Goal: Information Seeking & Learning: Learn about a topic

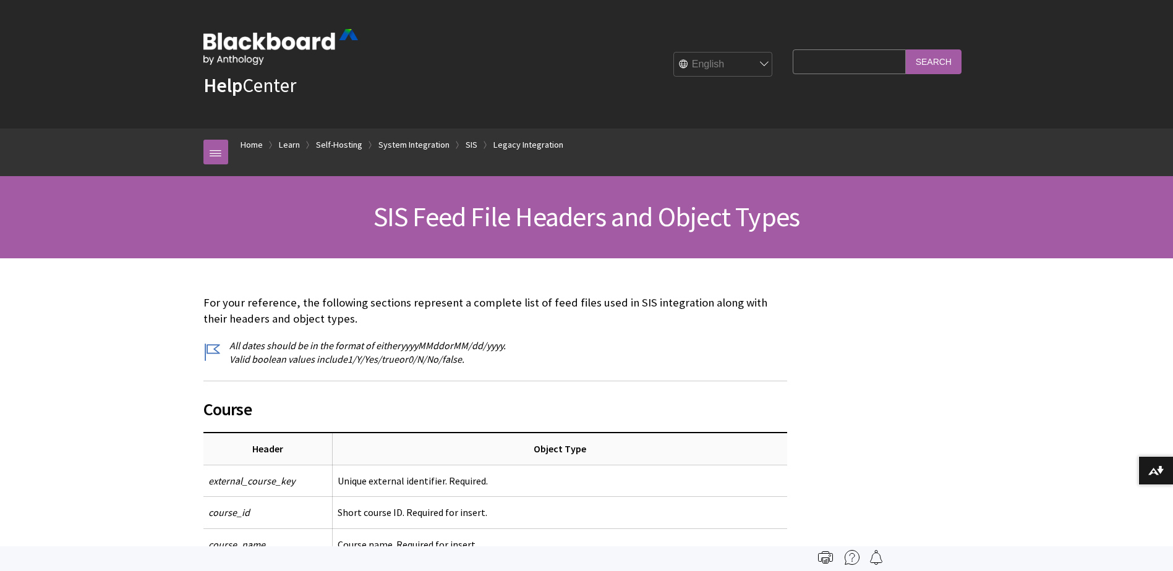
scroll to position [1972, 0]
click at [371, 127] on div "Help Center English عربية Català Cymraeg Deutsch Español Suomi Français עברית I…" at bounding box center [586, 64] width 791 height 129
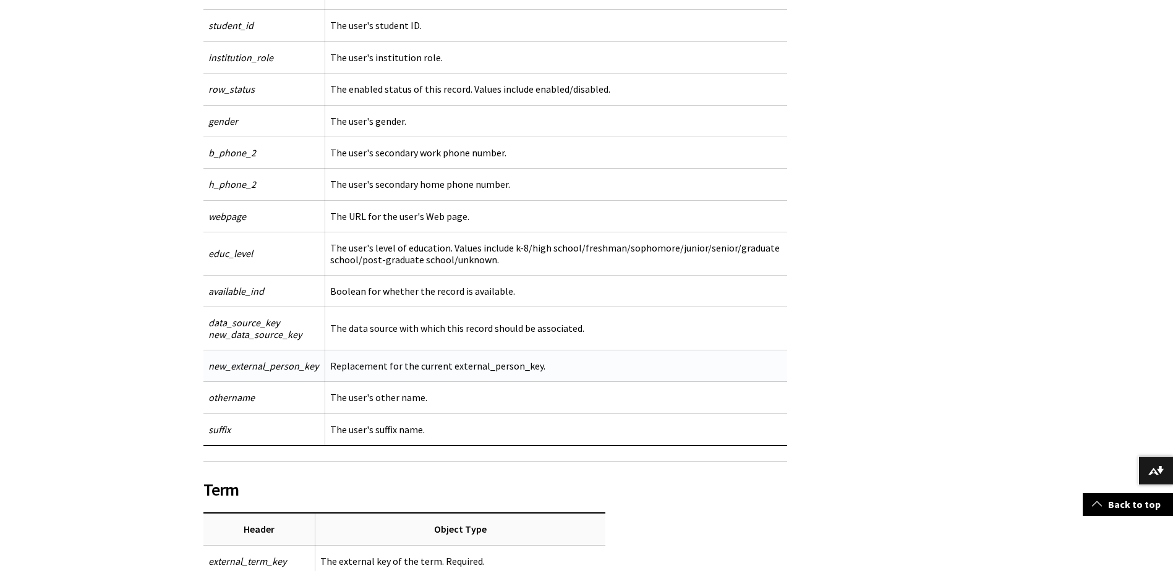
scroll to position [7082, 0]
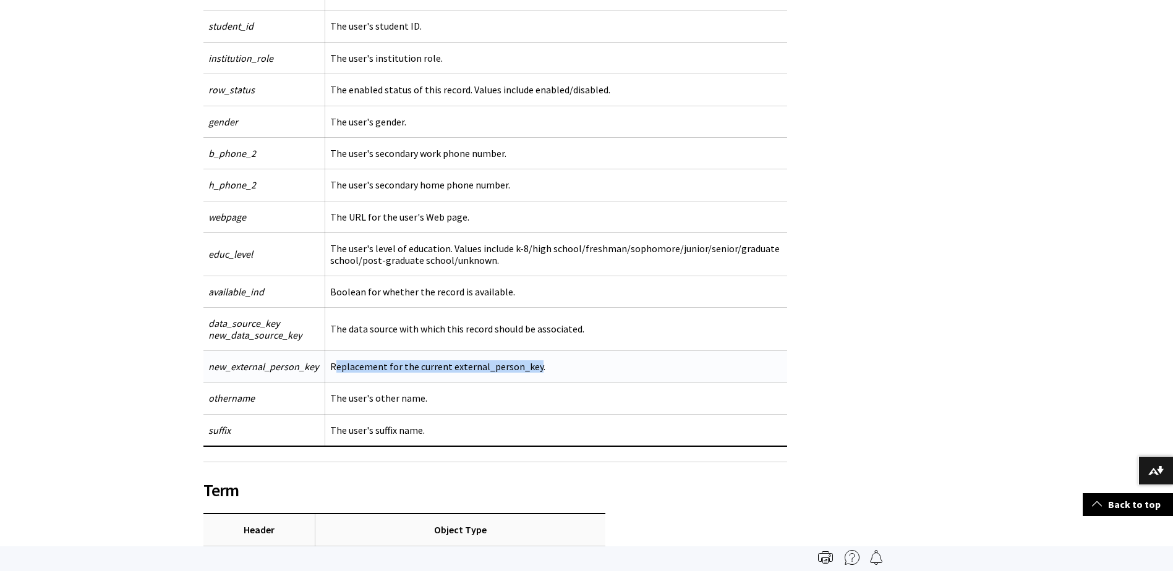
drag, startPoint x: 336, startPoint y: 369, endPoint x: 534, endPoint y: 362, distance: 197.4
click at [534, 362] on td "Replacement for the current external_person_key." at bounding box center [556, 367] width 463 height 32
click at [577, 356] on td "Replacement for the current external_person_key." at bounding box center [556, 367] width 463 height 32
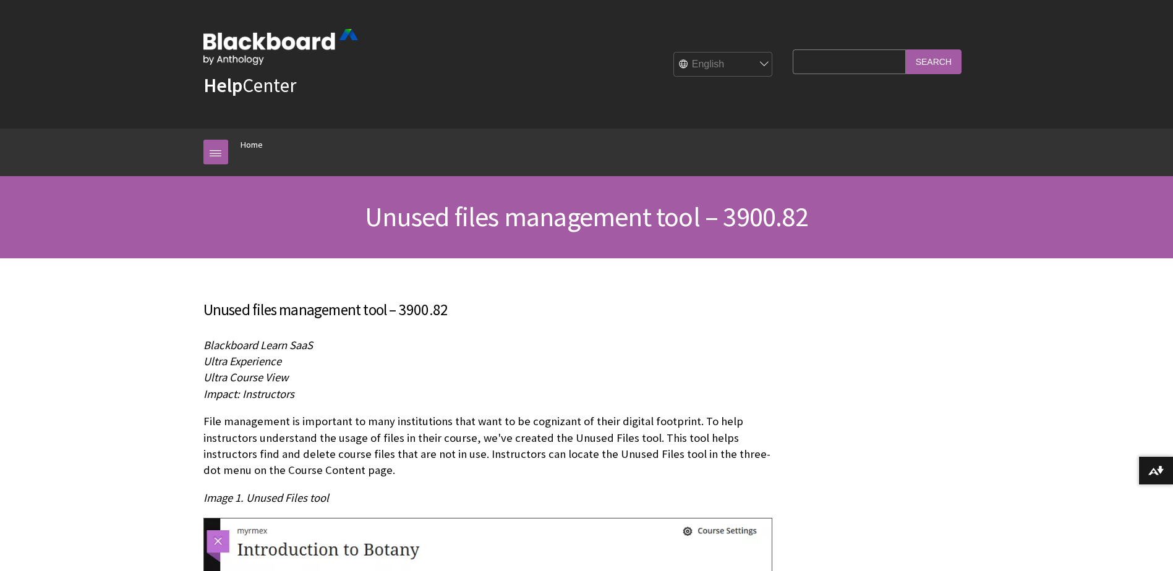
click at [475, 401] on p "Blackboard Learn SaaS Ultra Experience Ultra Course View Impact: Instructors" at bounding box center [495, 370] width 584 height 65
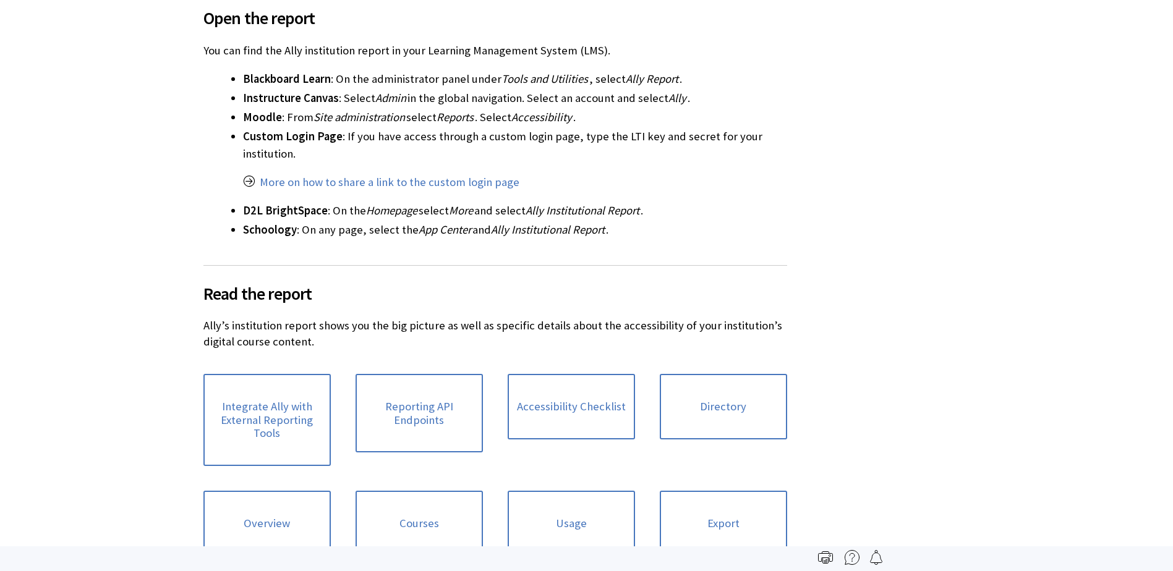
scroll to position [211, 0]
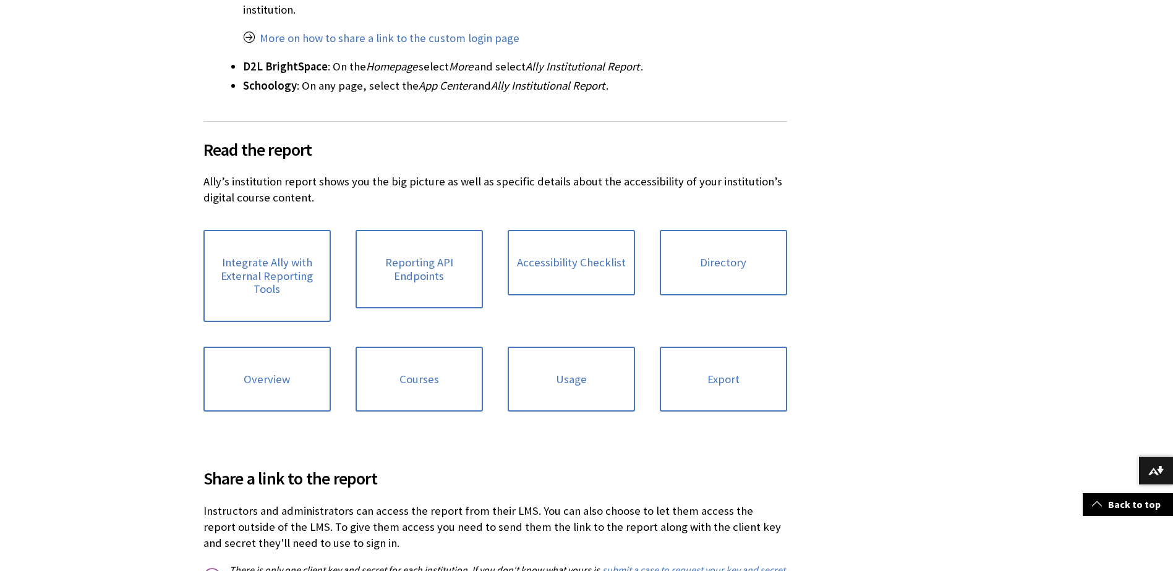
click at [774, 220] on div "Directory" at bounding box center [723, 276] width 152 height 117
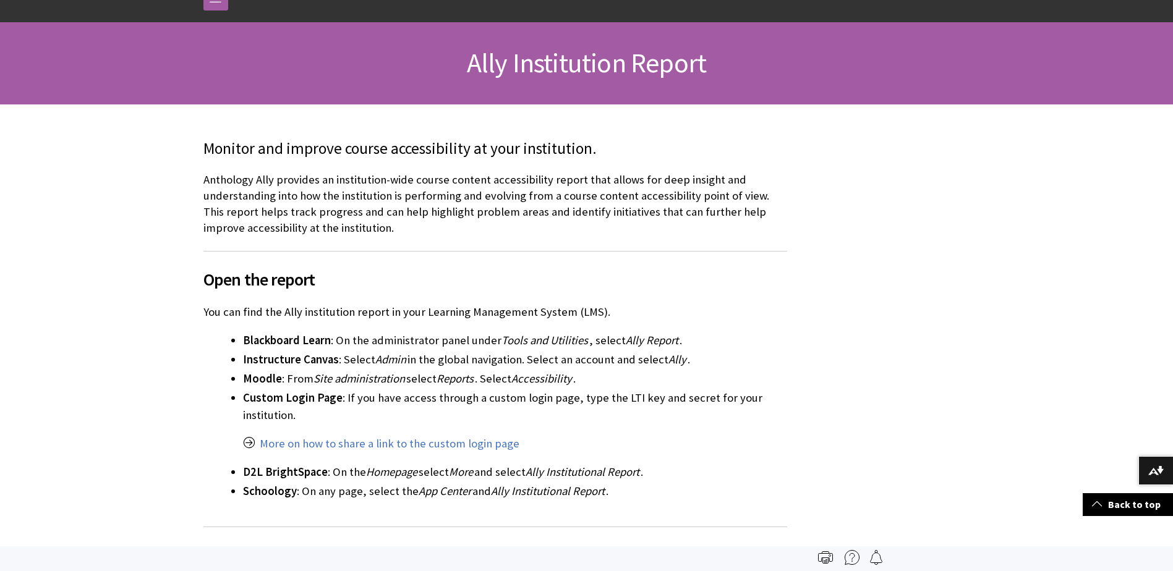
scroll to position [127, 0]
